Goal: Task Accomplishment & Management: Use online tool/utility

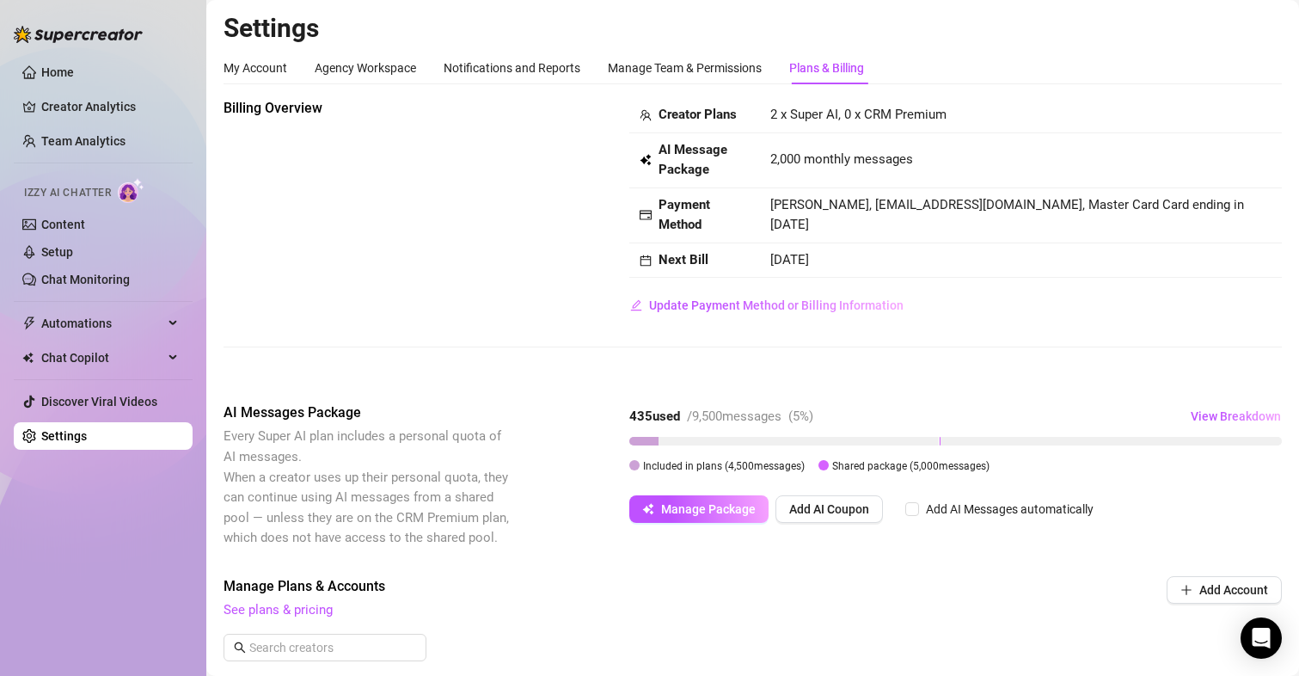
scroll to position [86, 0]
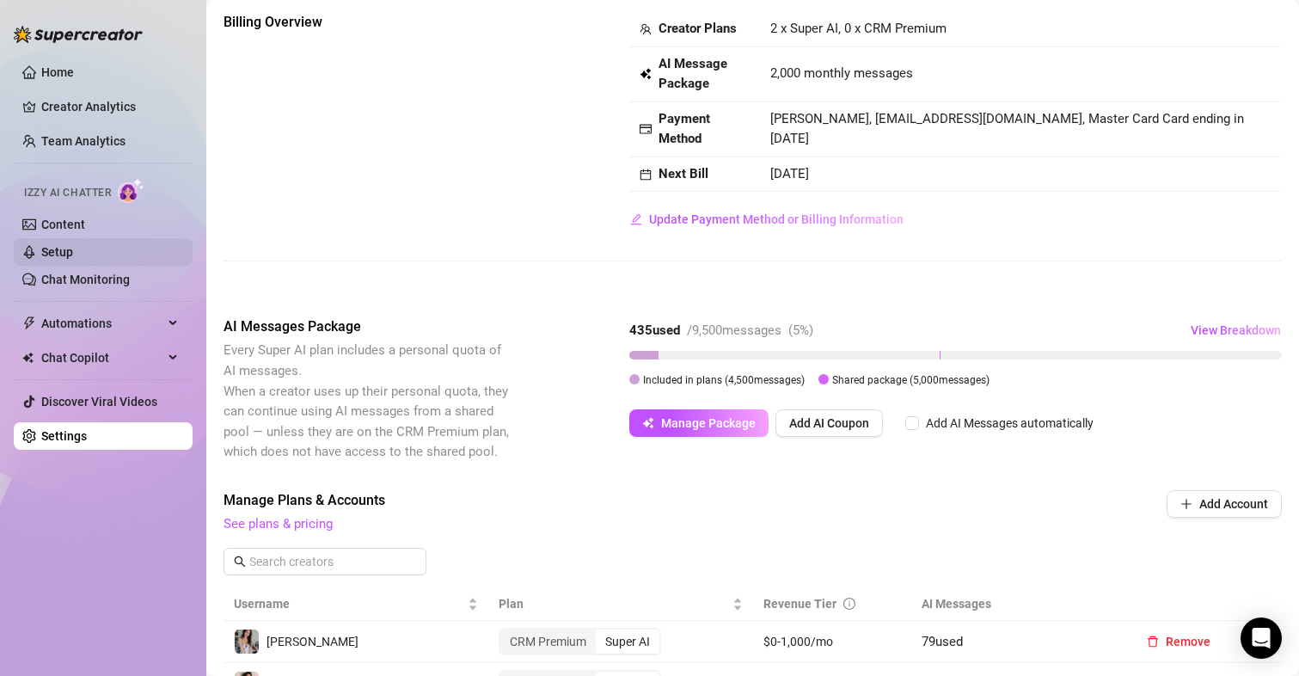
click at [54, 252] on link "Setup" at bounding box center [57, 252] width 32 height 14
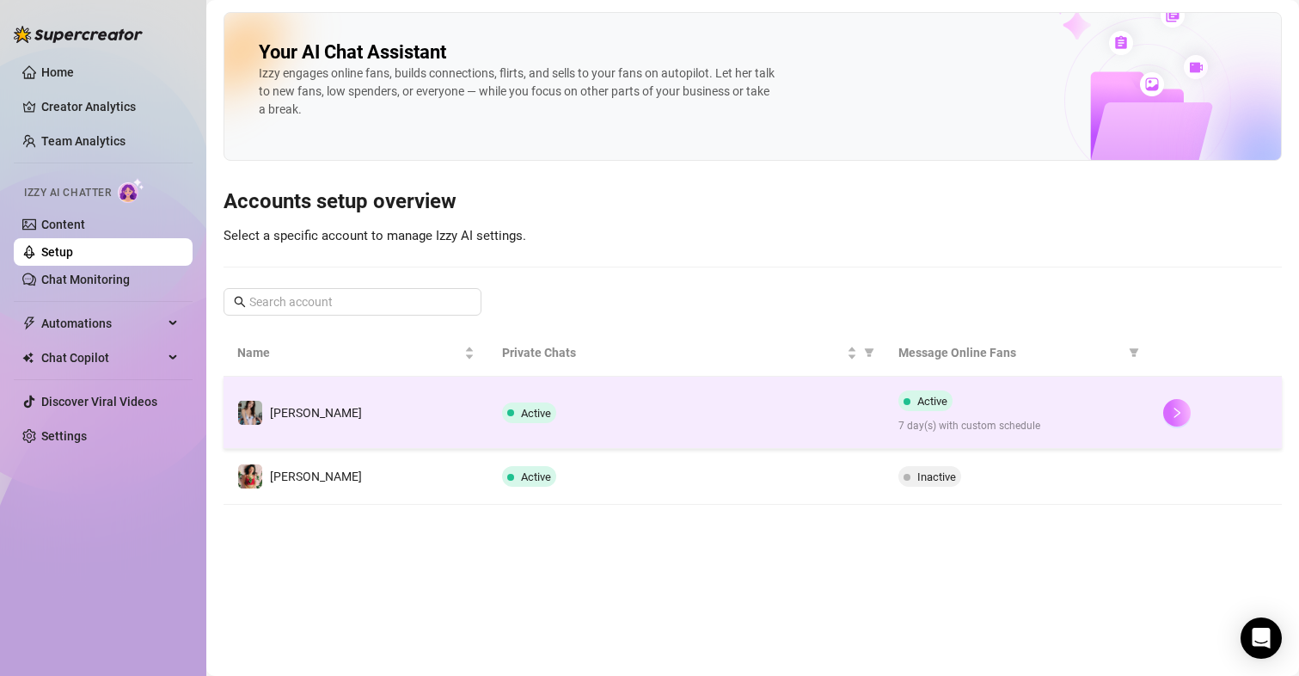
click at [1171, 423] on button "button" at bounding box center [1177, 413] width 28 height 28
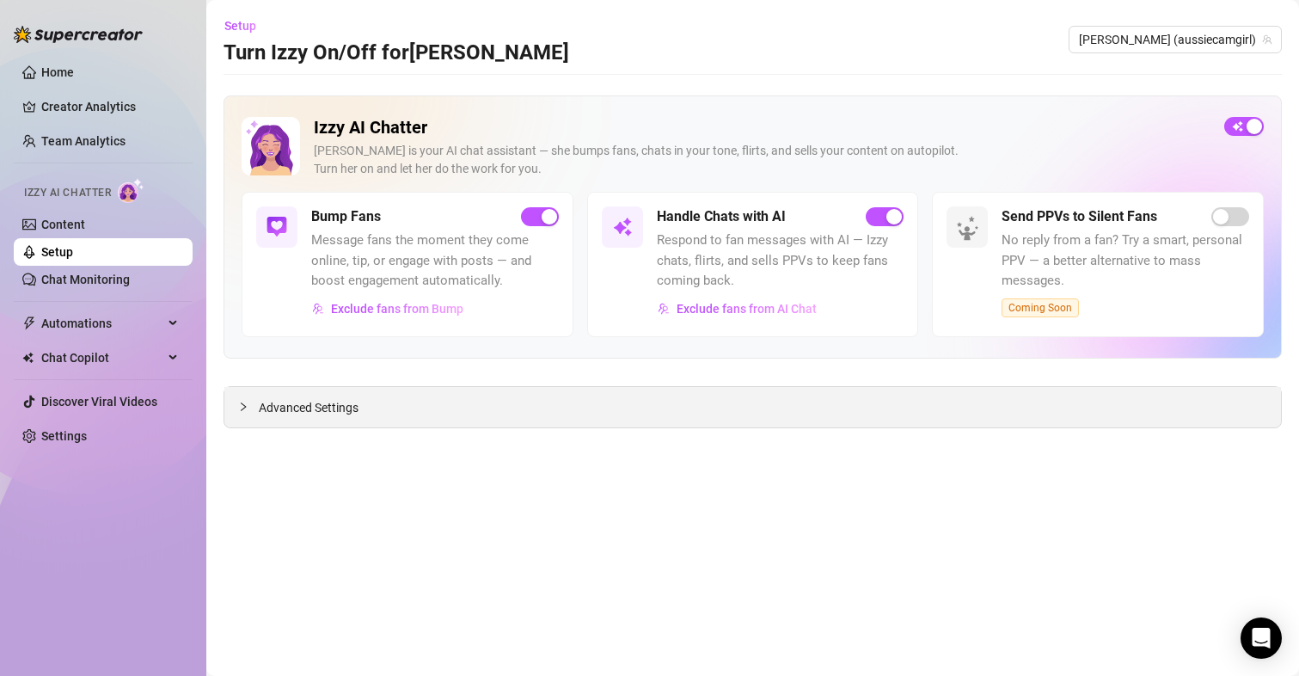
click at [310, 412] on span "Advanced Settings" at bounding box center [309, 407] width 100 height 19
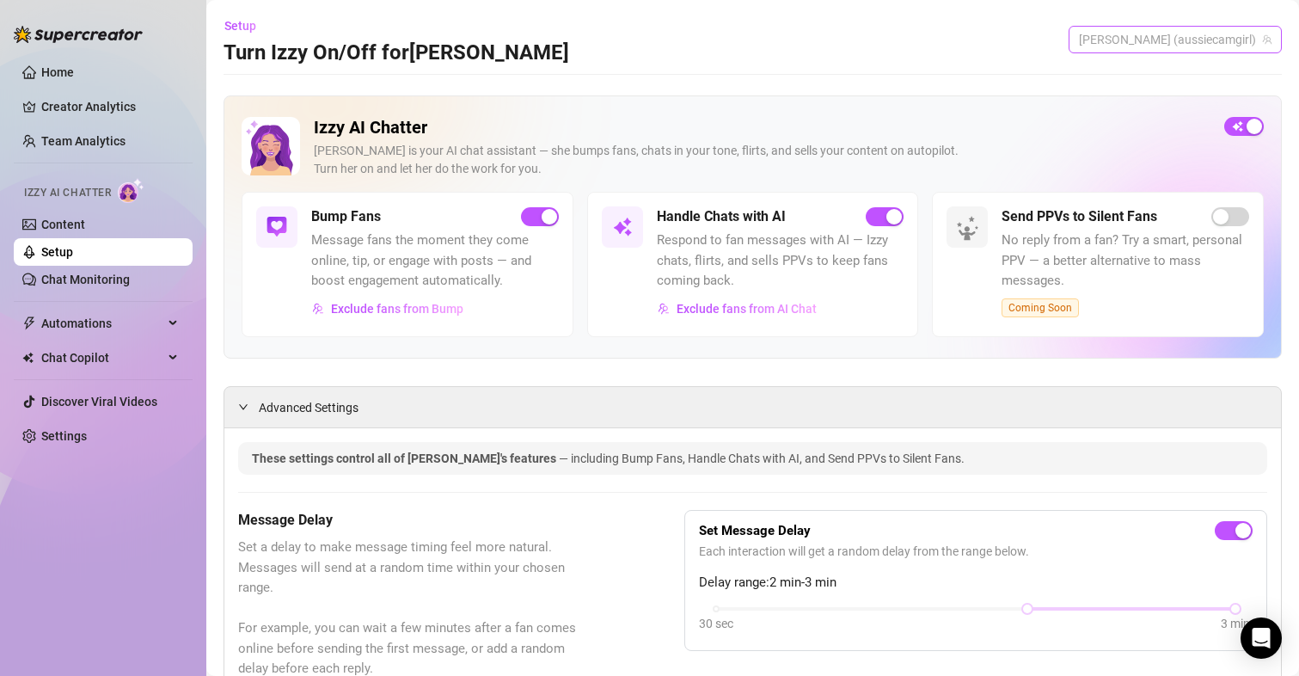
click at [1204, 48] on span "[PERSON_NAME] (aussiecamgirl)" at bounding box center [1175, 40] width 193 height 26
click at [1162, 103] on span "[PERSON_NAME]" at bounding box center [1205, 104] width 92 height 19
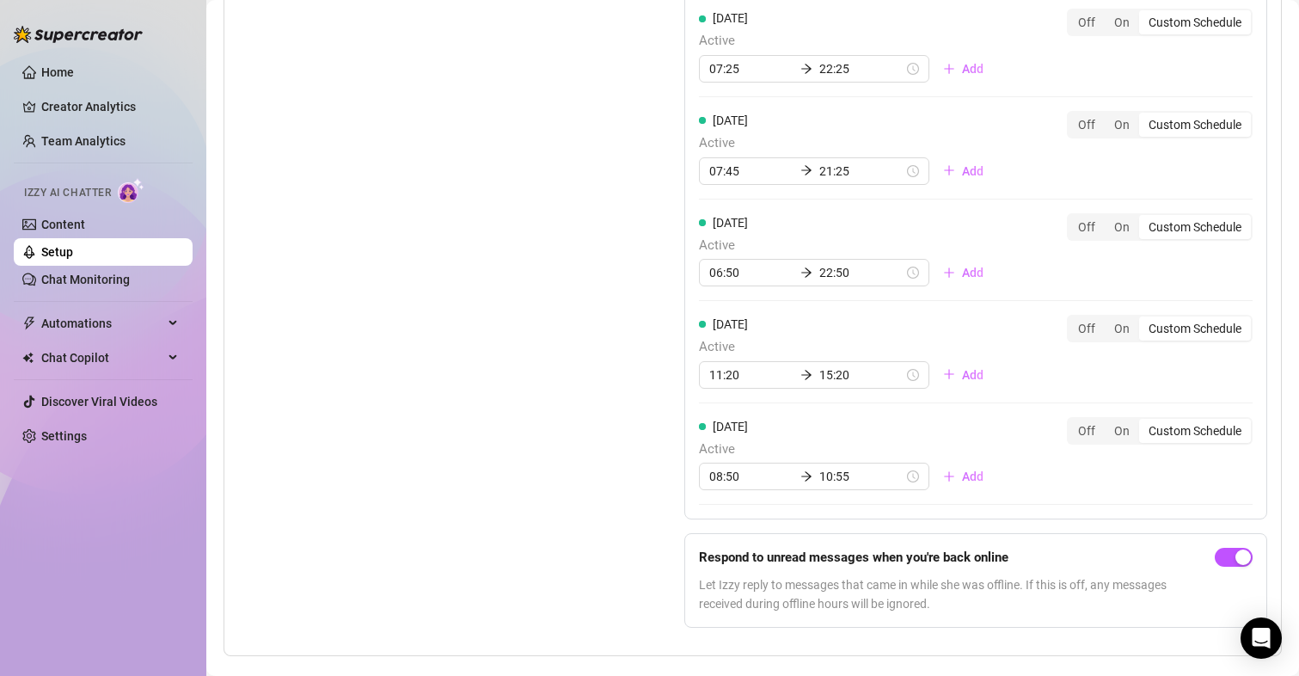
scroll to position [1666, 0]
